Goal: Navigation & Orientation: Go to known website

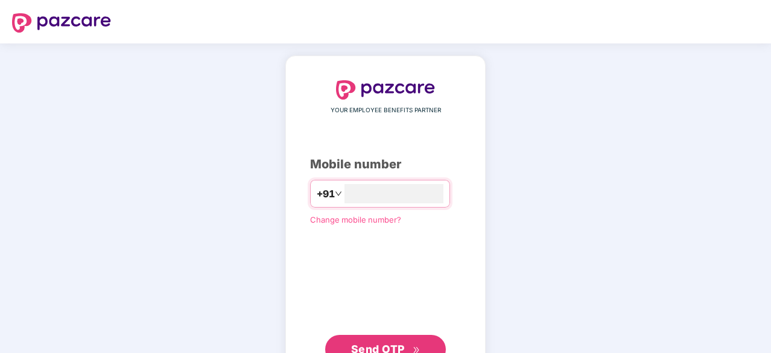
type input "**********"
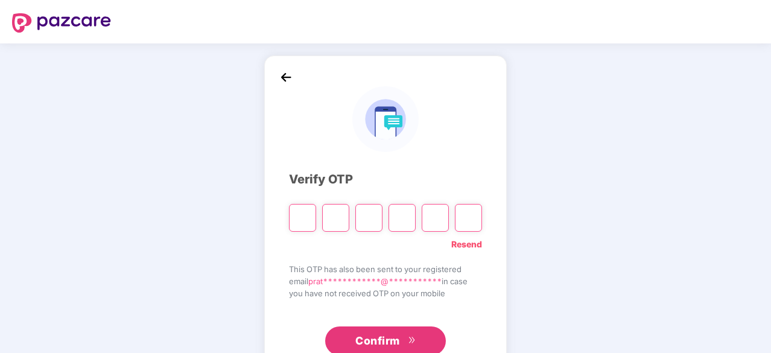
type input "*"
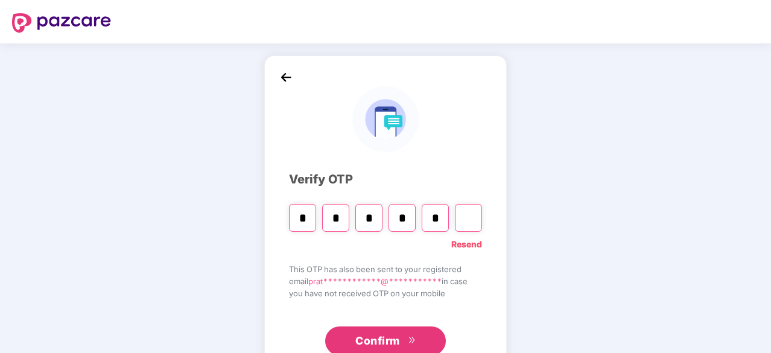
type input "*"
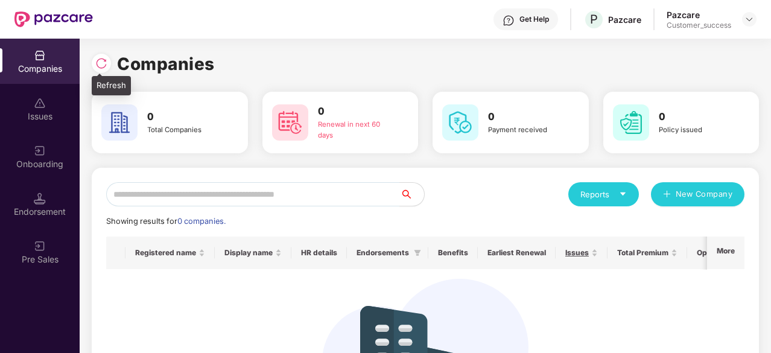
click at [101, 66] on img at bounding box center [101, 63] width 12 height 12
